Goal: Task Accomplishment & Management: Complete application form

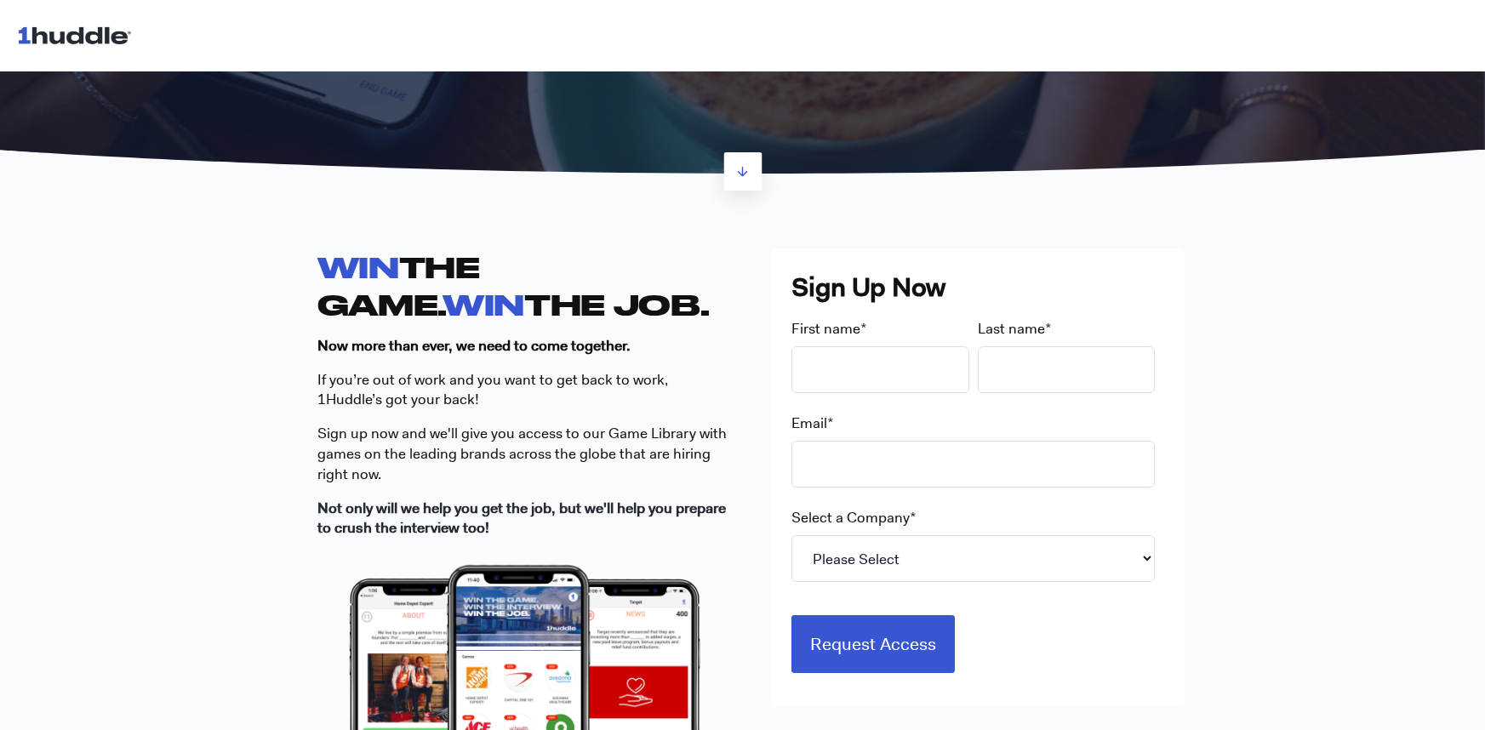
scroll to position [347, 0]
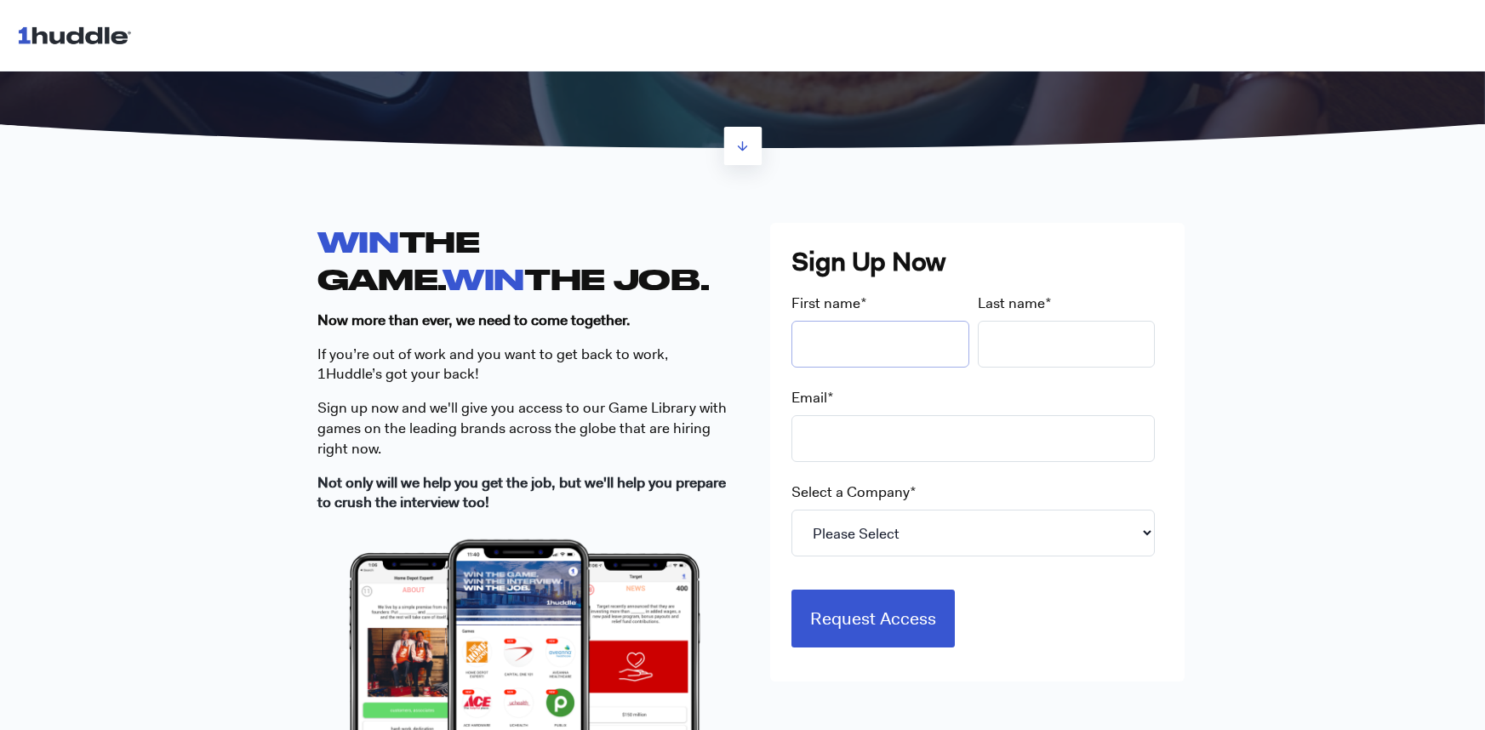
click at [845, 332] on input "First name *" at bounding box center [880, 344] width 178 height 47
type input "a"
type input "Jakw"
type input "Willan"
type input "[EMAIL_ADDRESS][DOMAIN_NAME]"
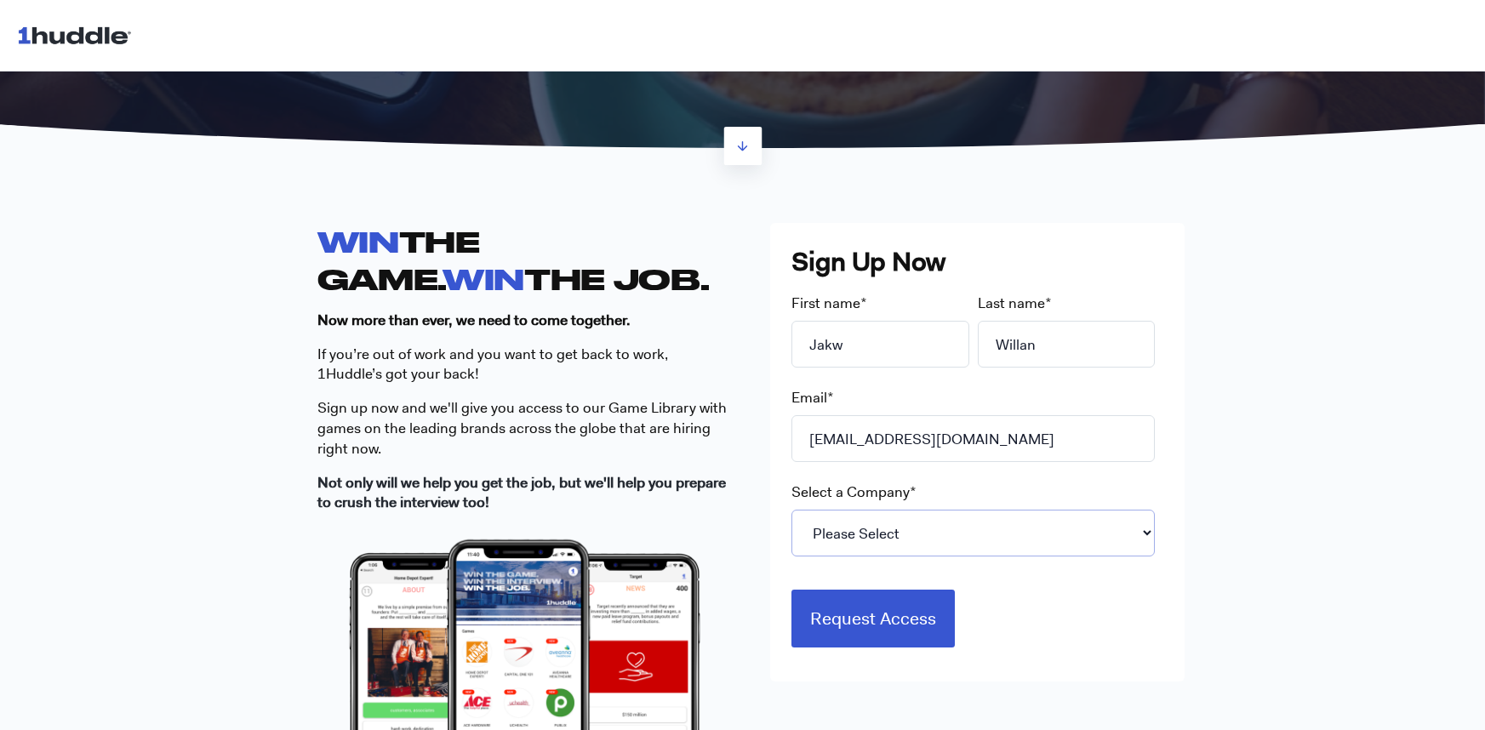
click at [1043, 524] on select "Please Select 7-Eleven Ace Hardware Albertsons Companies ALDI Amazon Aveanna He…" at bounding box center [972, 533] width 363 height 47
select select "Starbucks"
click at [909, 610] on input "Request Access" at bounding box center [872, 616] width 163 height 58
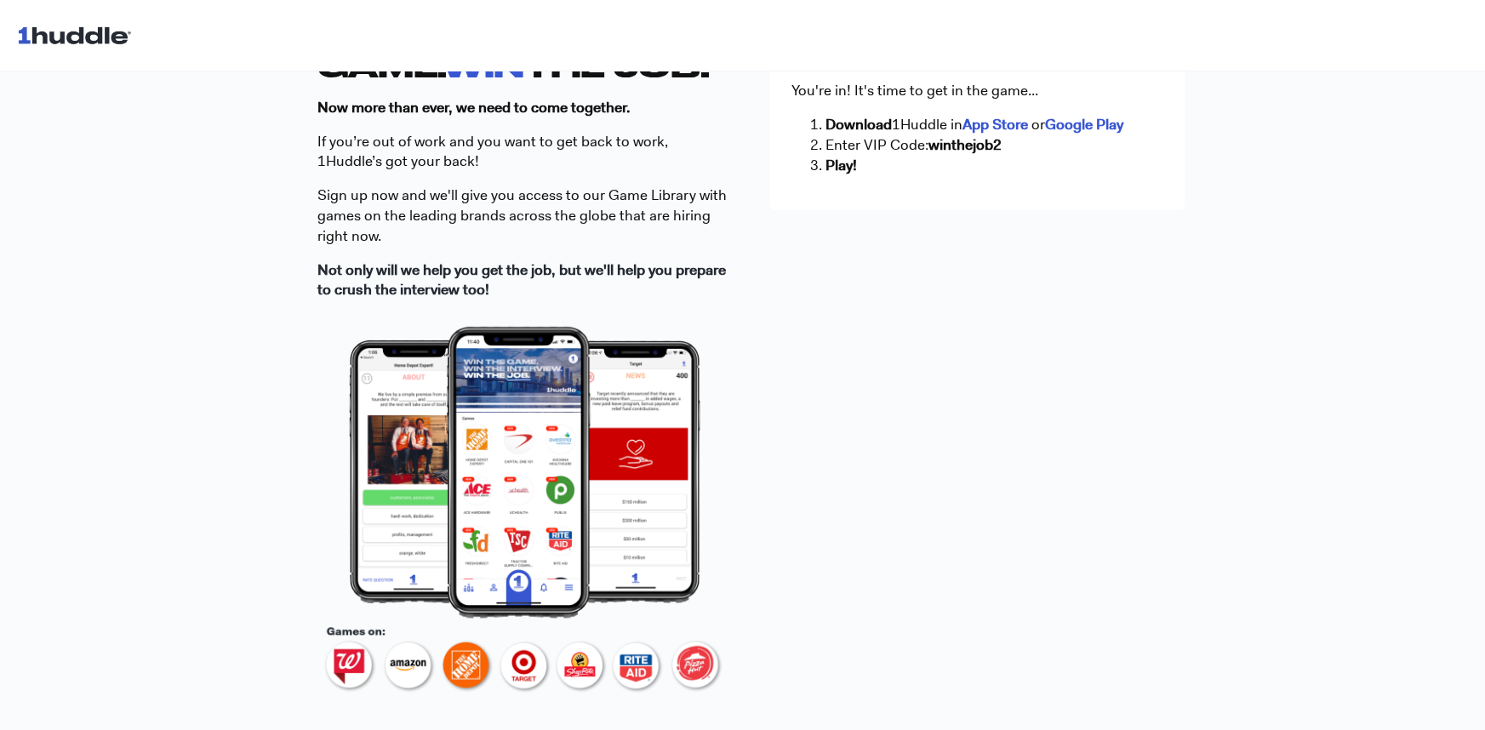
scroll to position [476, 0]
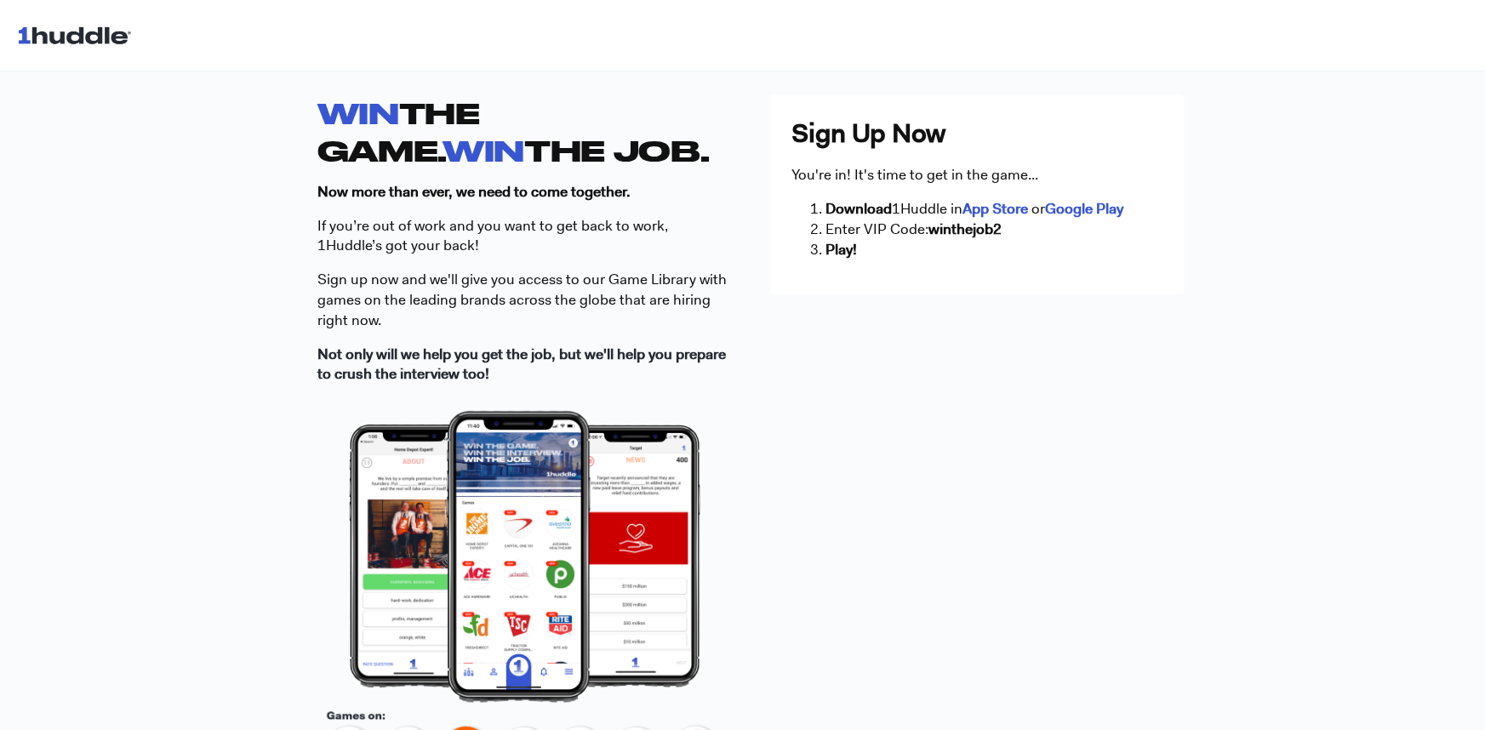
drag, startPoint x: 1002, startPoint y: 392, endPoint x: 1003, endPoint y: 381, distance: 11.2
click at [1002, 391] on div "WIN THE GAME. WIN THE JOB. Now more than ever, we need to come together. If you…" at bounding box center [742, 440] width 851 height 692
